Goal: Task Accomplishment & Management: Manage account settings

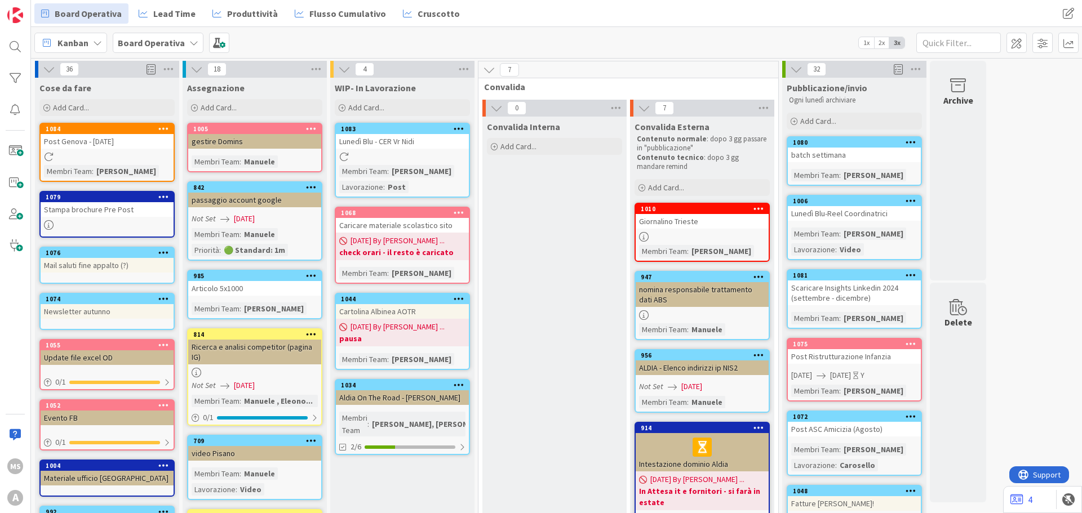
click at [158, 130] on div at bounding box center [163, 129] width 20 height 8
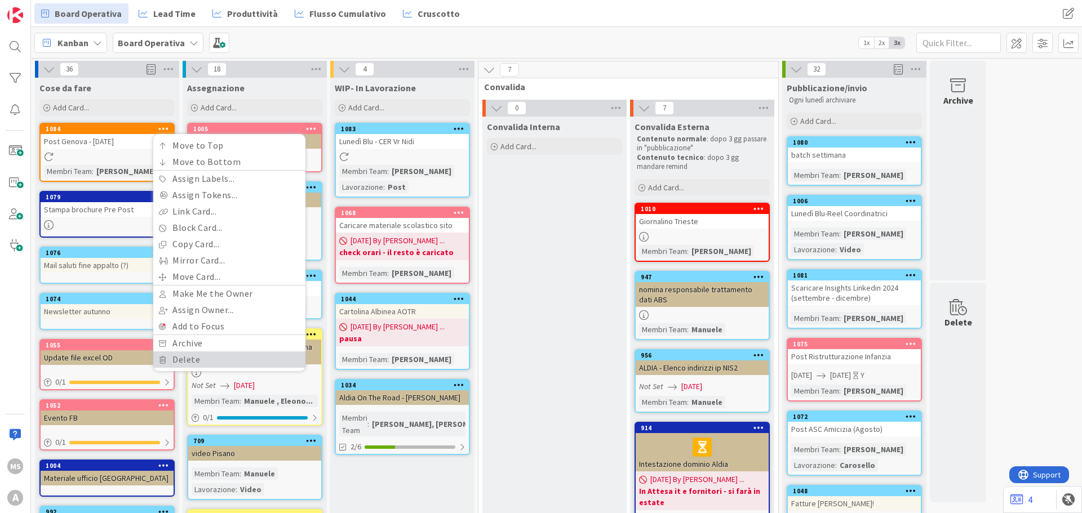
click at [207, 353] on link "Delete" at bounding box center [229, 360] width 152 height 16
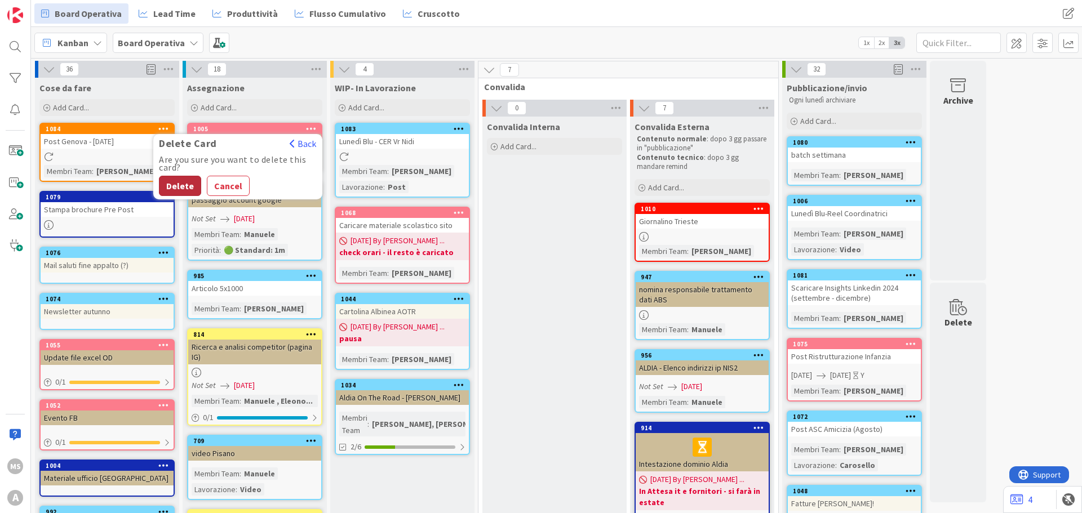
click at [177, 176] on button "Delete" at bounding box center [180, 186] width 42 height 20
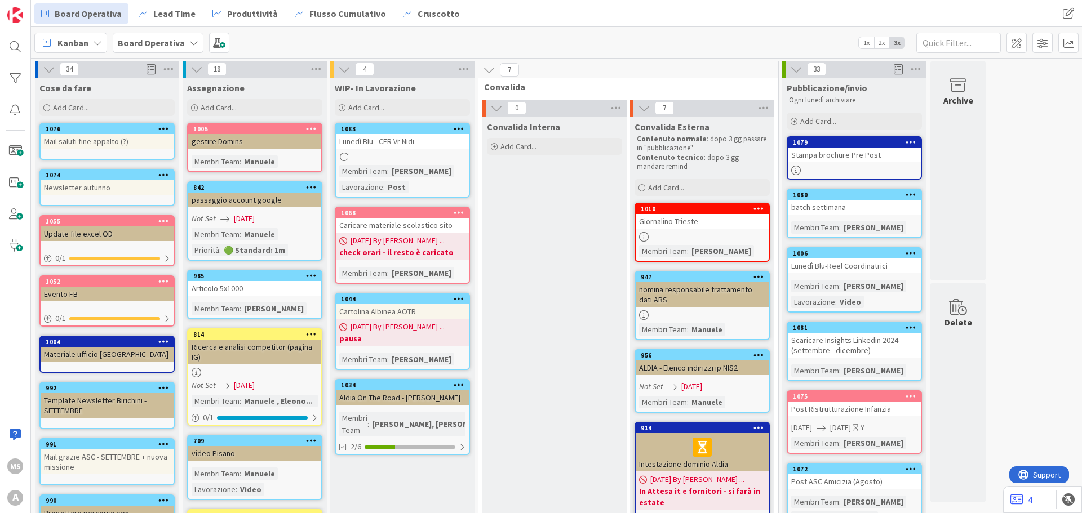
click at [863, 153] on div "Stampa brochure Pre Post" at bounding box center [854, 155] width 133 height 15
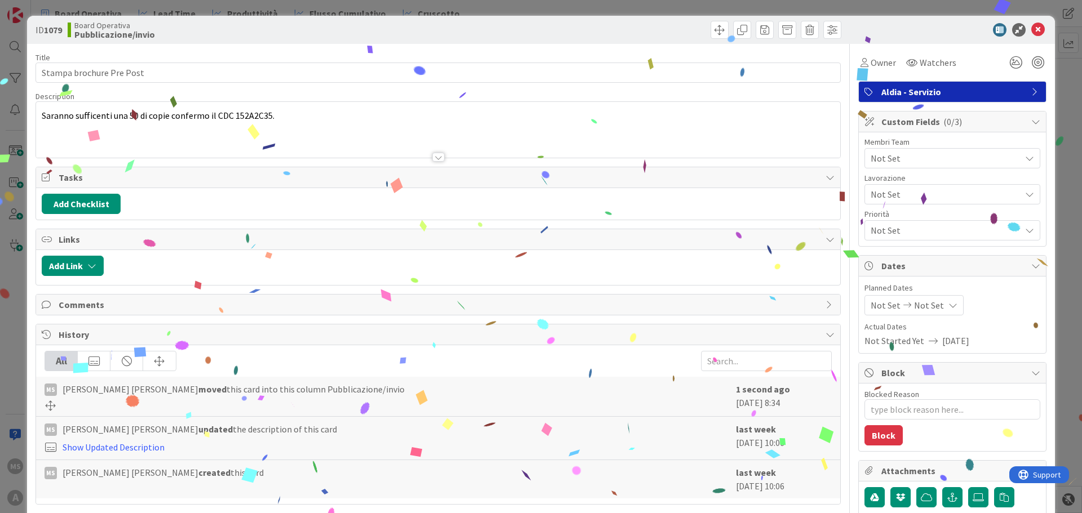
click at [871, 149] on div "Not Set" at bounding box center [953, 158] width 176 height 20
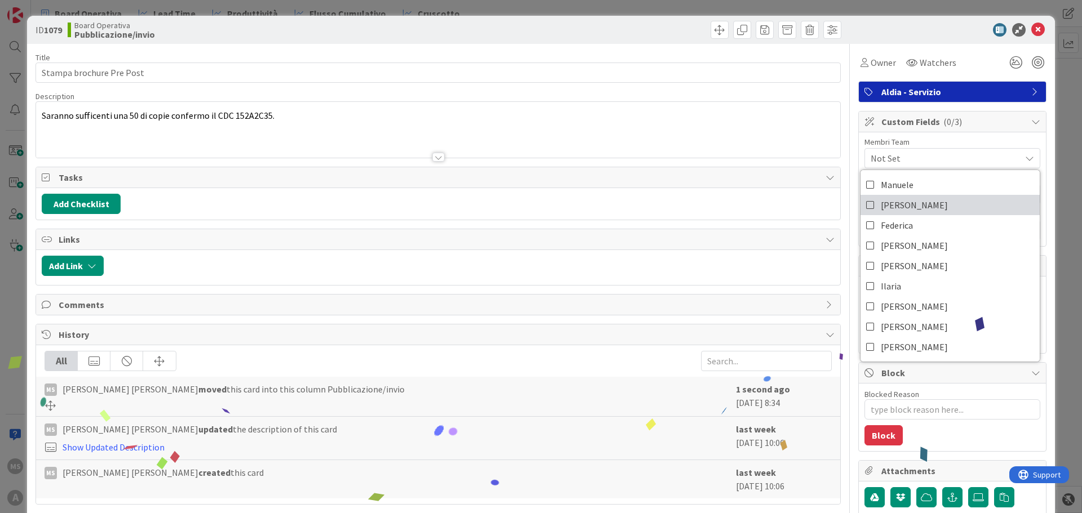
click at [869, 199] on link "[PERSON_NAME]" at bounding box center [950, 205] width 179 height 20
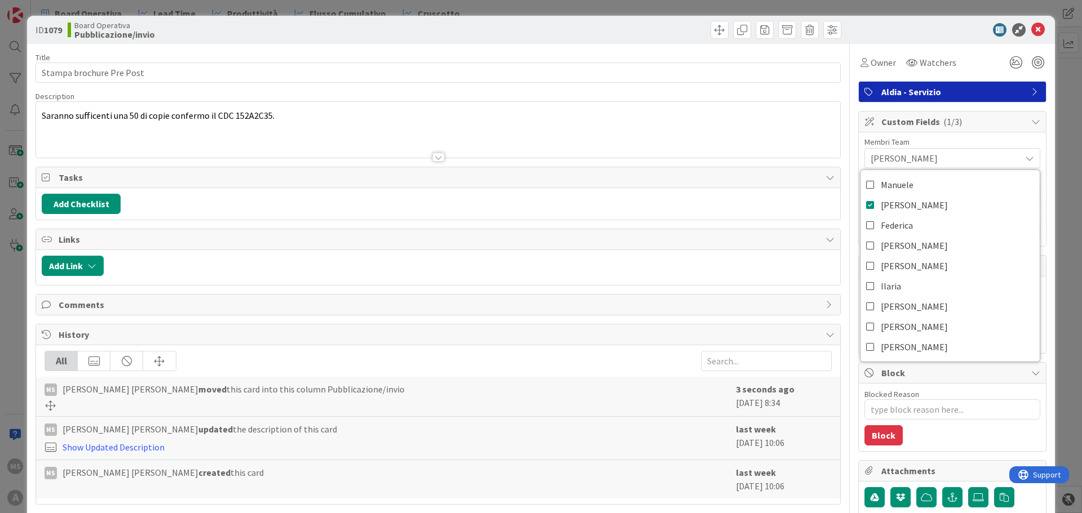
type textarea "x"
